Goal: Task Accomplishment & Management: Use online tool/utility

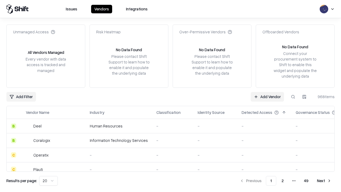
click at [267, 96] on link "Add Vendor" at bounding box center [266, 97] width 33 height 10
